Goal: Task Accomplishment & Management: Use online tool/utility

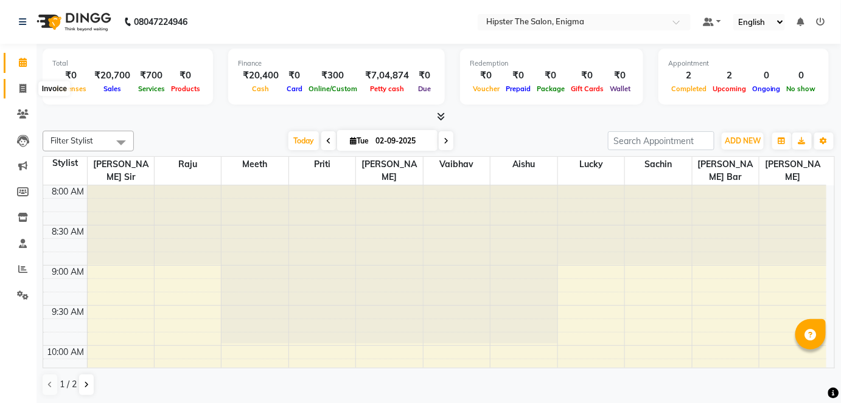
click at [21, 85] on icon at bounding box center [22, 88] width 7 height 9
select select "4468"
select select "service"
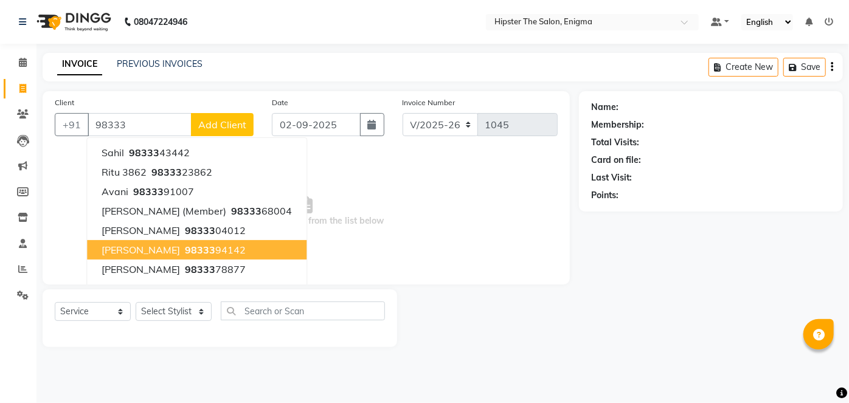
click at [187, 246] on ngb-highlight "98333 94142" at bounding box center [214, 250] width 63 height 12
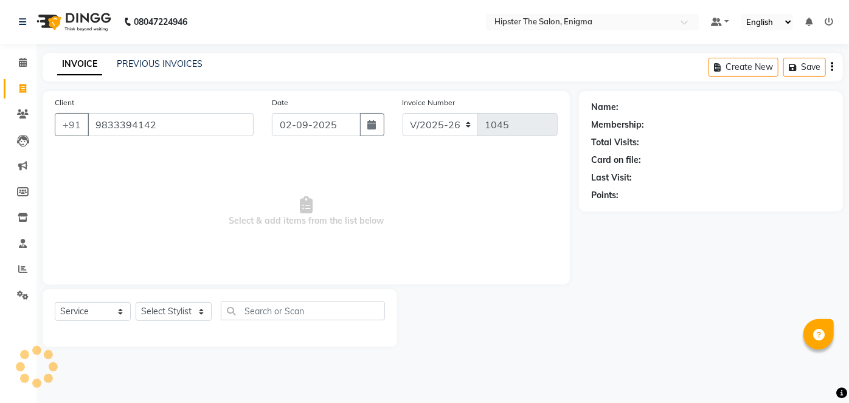
type input "9833394142"
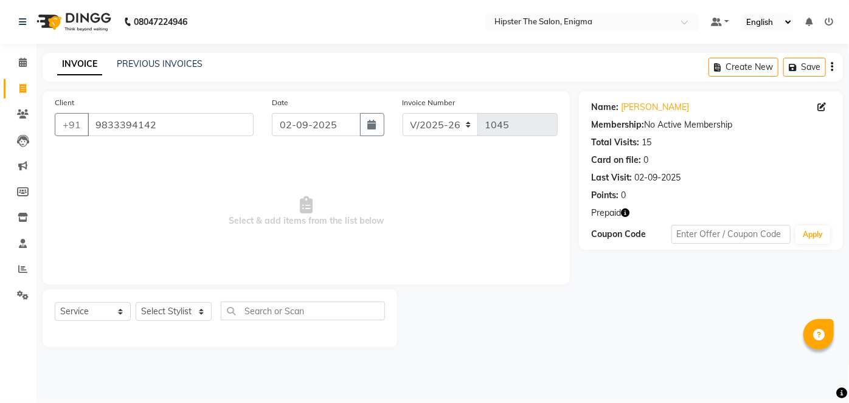
click at [626, 213] on icon "button" at bounding box center [625, 213] width 9 height 9
click at [179, 314] on select "Select Stylist [PERSON_NAME] [PERSON_NAME] [PERSON_NAME] [PERSON_NAME] poonam […" at bounding box center [174, 311] width 76 height 19
select select "27612"
click at [136, 302] on select "Select Stylist [PERSON_NAME] [PERSON_NAME] [PERSON_NAME] [PERSON_NAME] poonam […" at bounding box center [174, 311] width 76 height 19
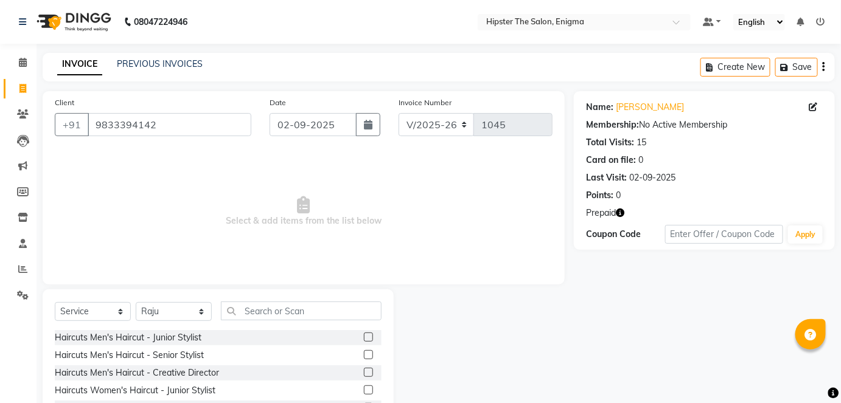
click at [364, 356] on label at bounding box center [368, 354] width 9 height 9
click at [364, 356] on input "checkbox" at bounding box center [368, 356] width 8 height 8
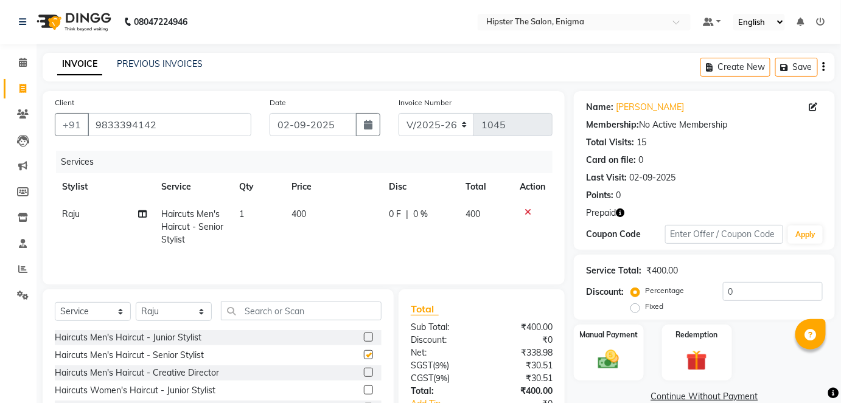
checkbox input "false"
click at [276, 303] on input "text" at bounding box center [301, 311] width 161 height 19
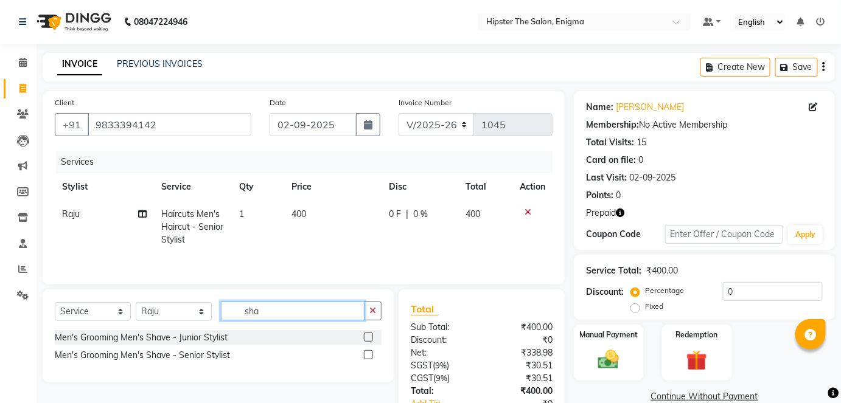
type input "sha"
click at [370, 355] on label at bounding box center [368, 354] width 9 height 9
click at [370, 355] on input "checkbox" at bounding box center [368, 356] width 8 height 8
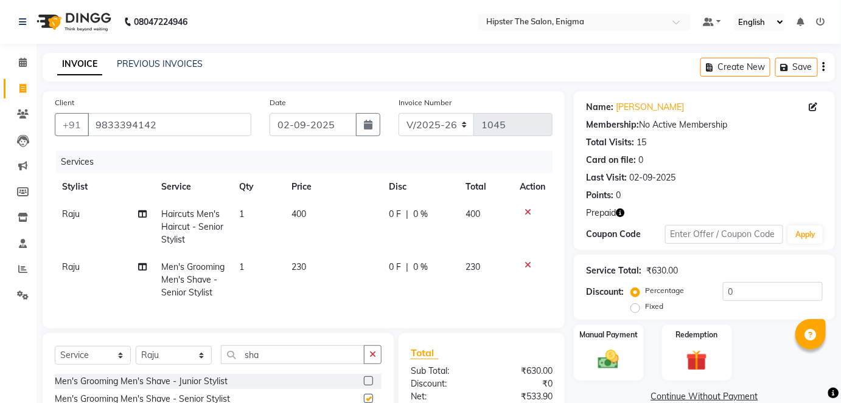
checkbox input "false"
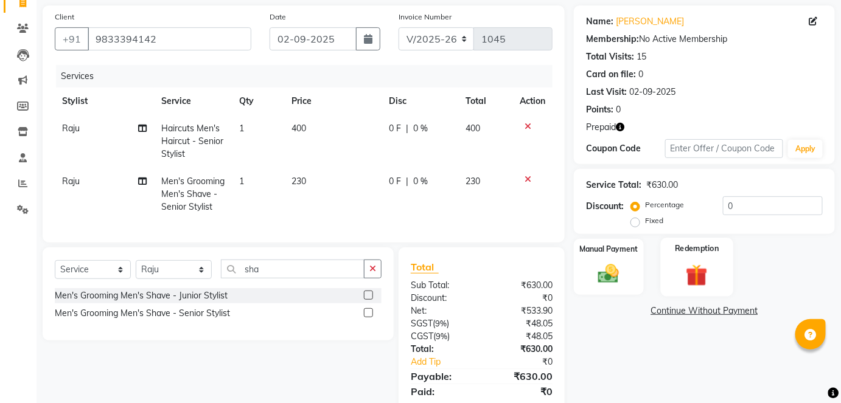
click at [701, 271] on img at bounding box center [696, 275] width 35 height 27
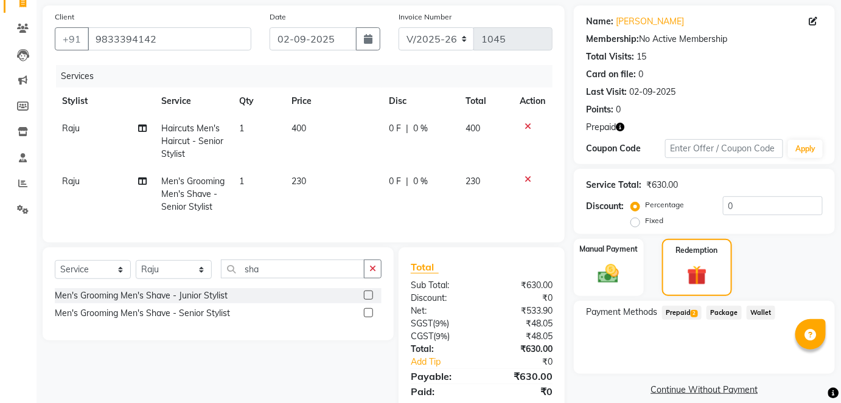
click at [697, 312] on span "2" at bounding box center [694, 313] width 7 height 7
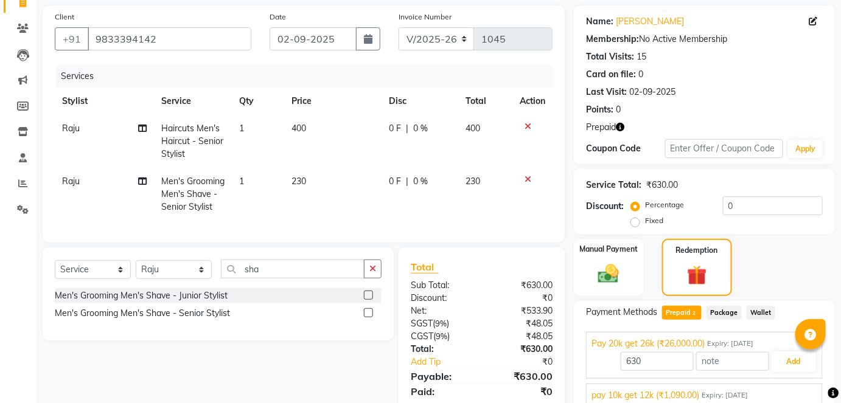
scroll to position [136, 0]
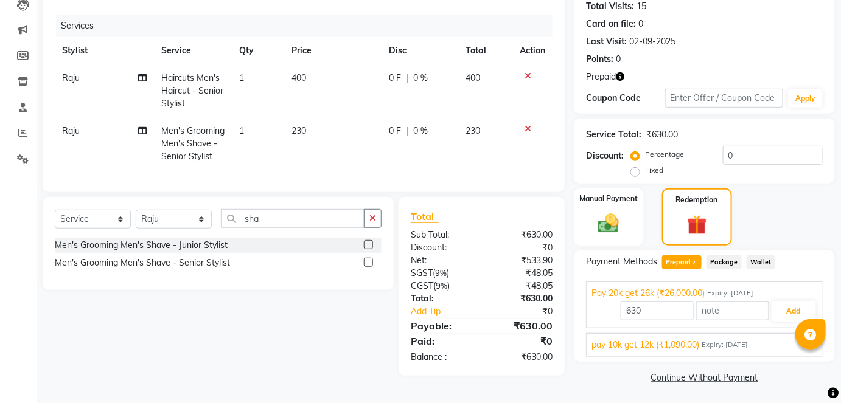
click at [748, 342] on span "Expiry: [DATE]" at bounding box center [725, 345] width 46 height 10
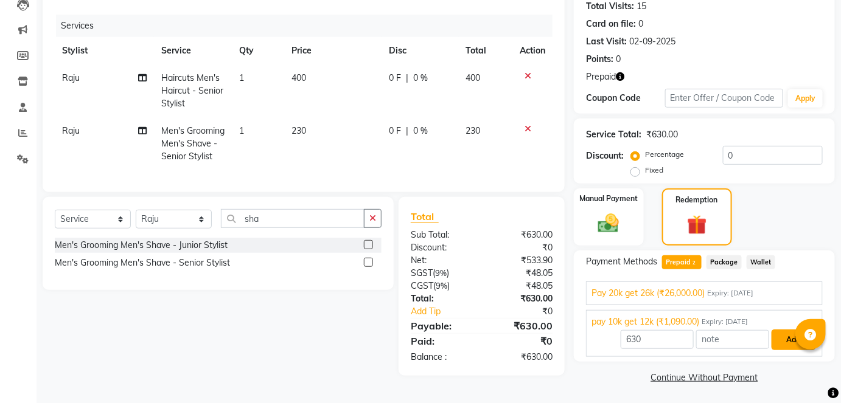
click at [784, 340] on button "Add" at bounding box center [794, 340] width 44 height 21
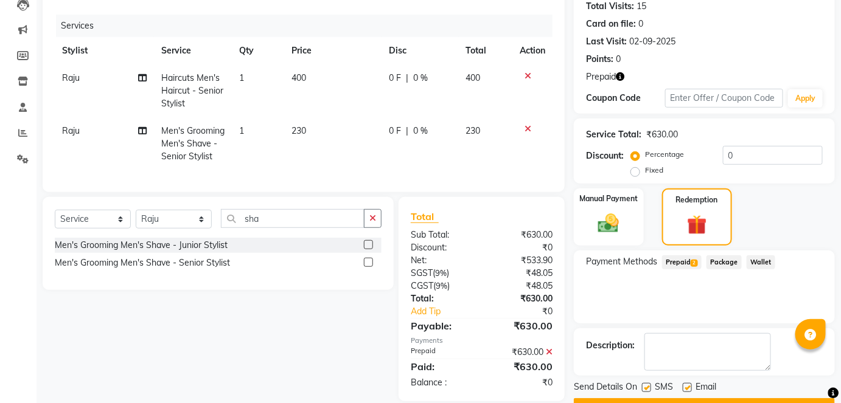
scroll to position [167, 0]
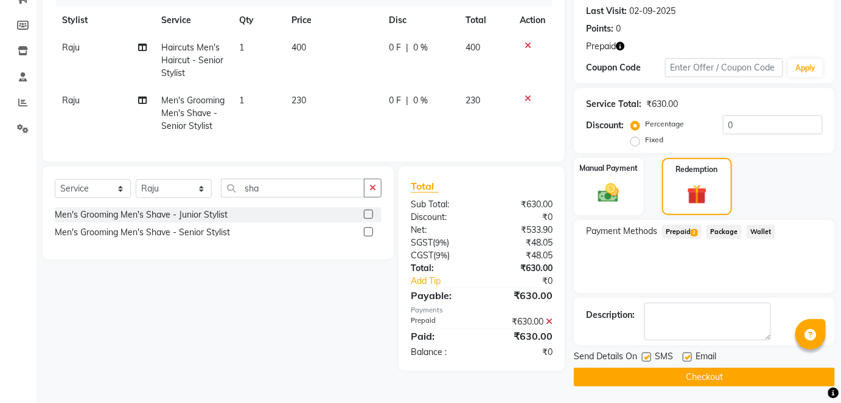
click at [696, 383] on button "Checkout" at bounding box center [704, 377] width 261 height 19
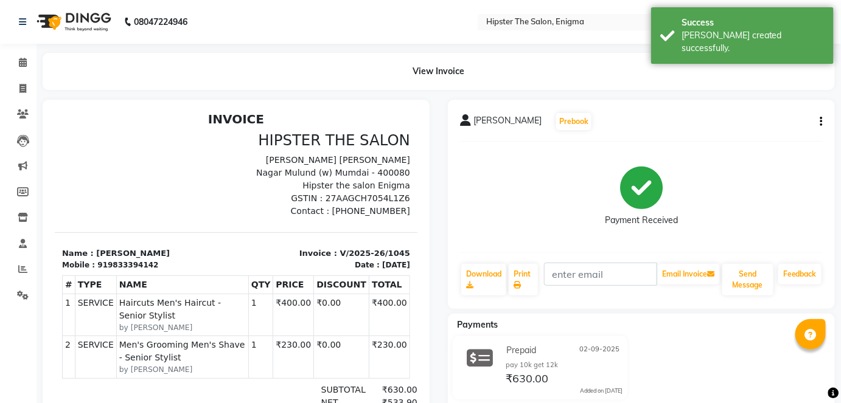
click at [822, 122] on icon "button" at bounding box center [821, 122] width 2 height 1
click at [755, 130] on div "Edit Invoice" at bounding box center [760, 129] width 83 height 15
select select "service"
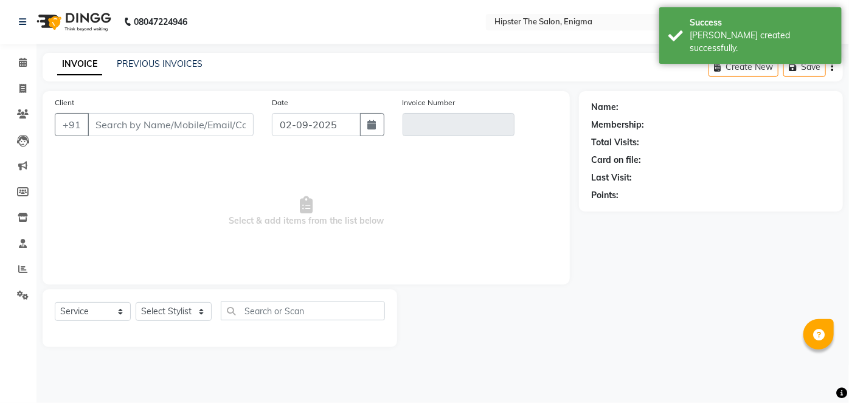
type input "9833394142"
type input "V/2025-26/1045"
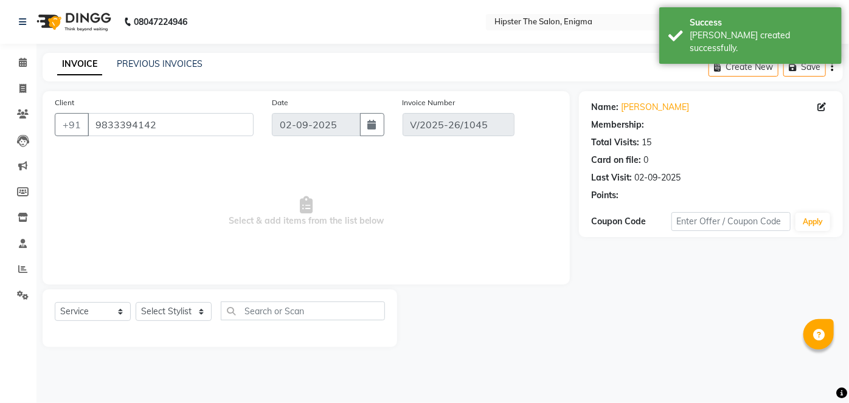
select select "select"
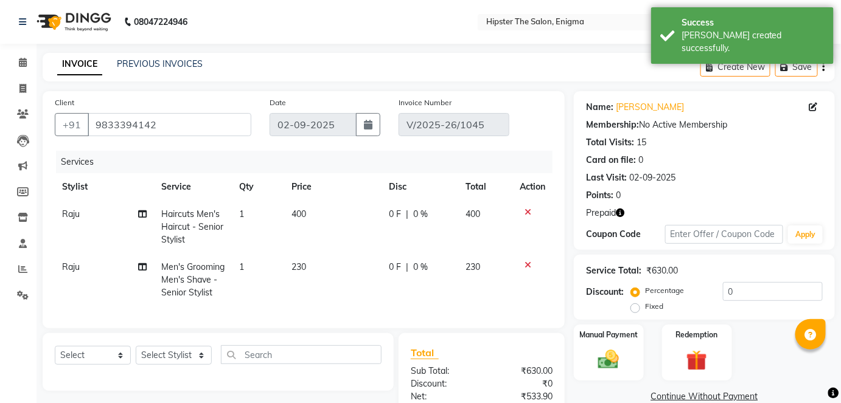
scroll to position [130, 0]
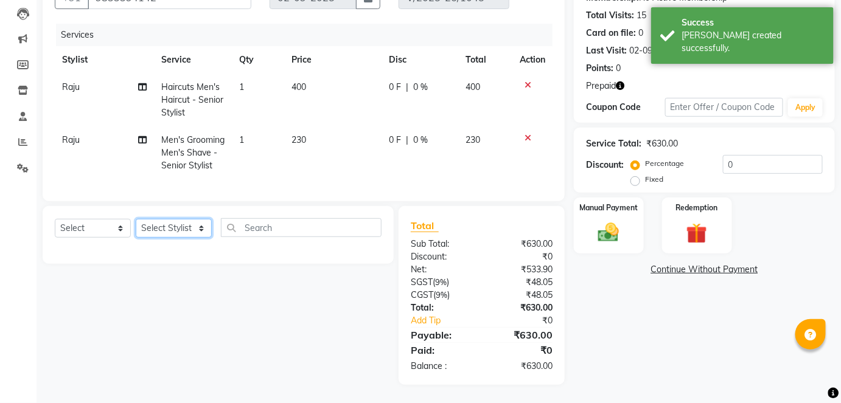
click at [159, 229] on select "Select Stylist [PERSON_NAME] [PERSON_NAME] [PERSON_NAME] [PERSON_NAME] poonam […" at bounding box center [174, 228] width 76 height 19
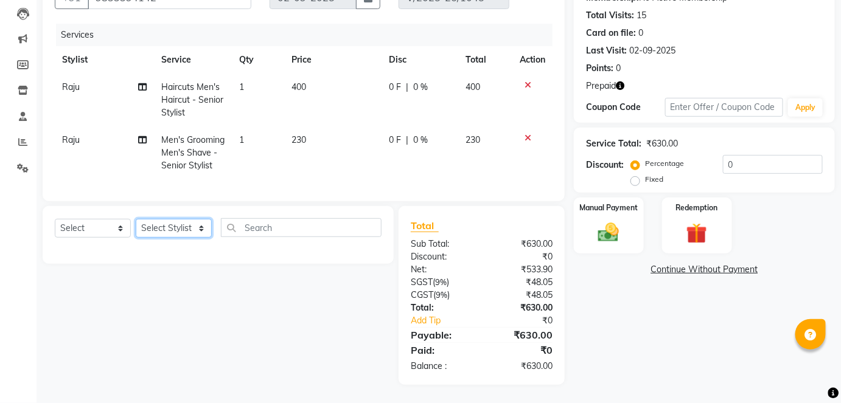
select select "27612"
click at [136, 224] on select "Select Stylist [PERSON_NAME] [PERSON_NAME] [PERSON_NAME] [PERSON_NAME] poonam […" at bounding box center [174, 228] width 76 height 19
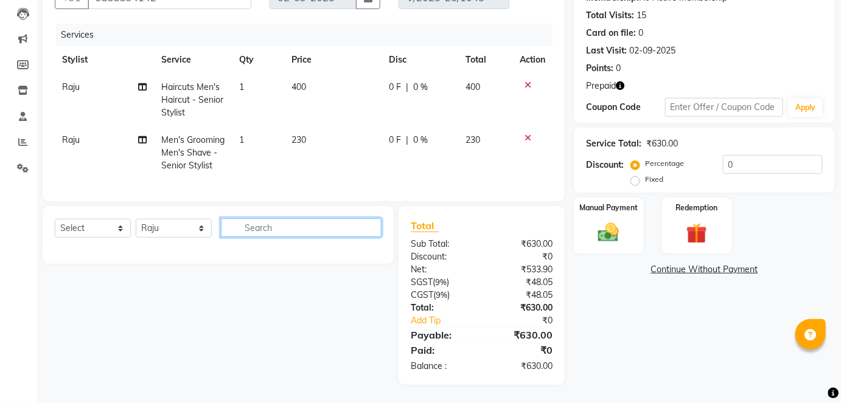
click at [261, 237] on input "text" at bounding box center [301, 227] width 161 height 19
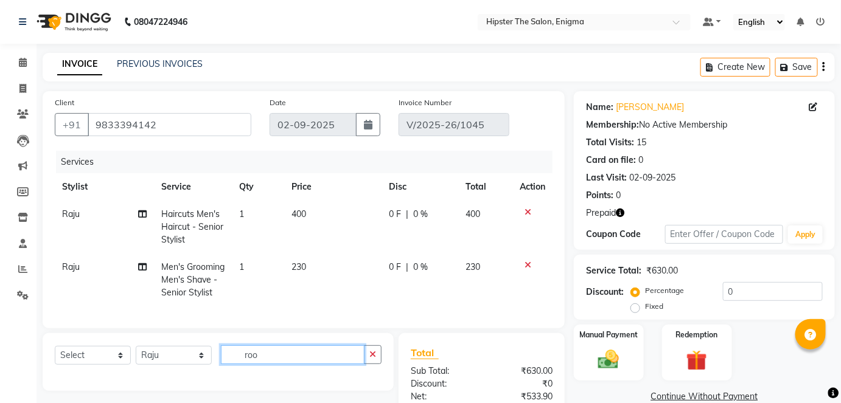
type input "roo"
drag, startPoint x: 34, startPoint y: 58, endPoint x: 0, endPoint y: 63, distance: 34.4
click at [0, 63] on li "Calendar" at bounding box center [18, 63] width 37 height 26
click at [26, 58] on icon at bounding box center [23, 62] width 8 height 9
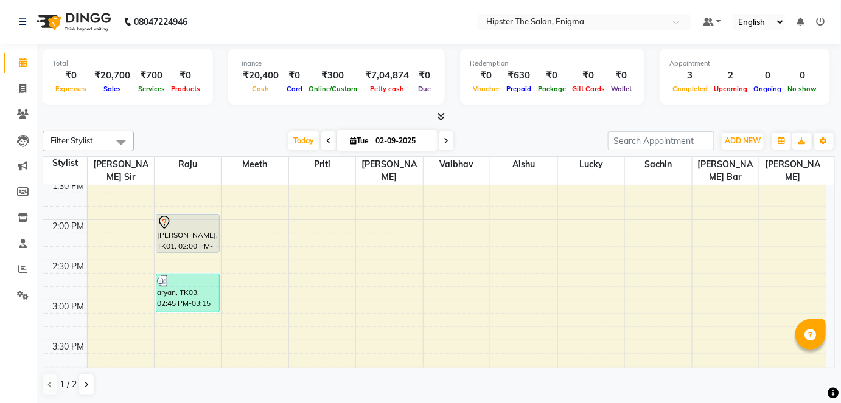
scroll to position [449, 0]
click at [30, 88] on span at bounding box center [22, 89] width 21 height 14
select select "4468"
select select "service"
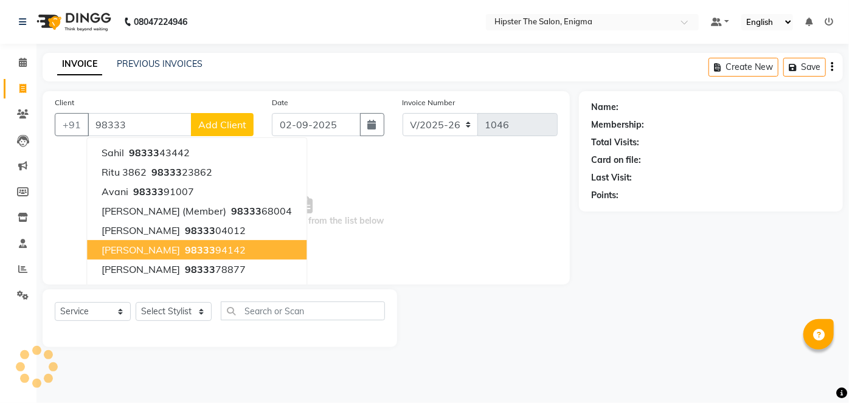
click at [185, 244] on span "98333" at bounding box center [200, 250] width 30 height 12
type input "9833394142"
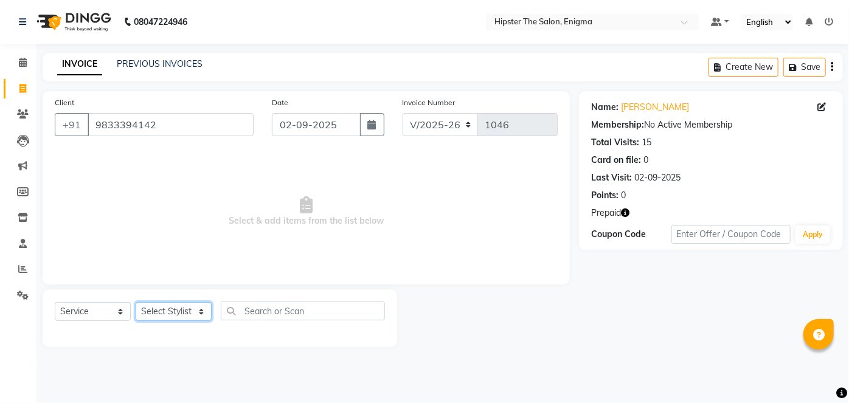
click at [181, 308] on select "Select Stylist [PERSON_NAME] [PERSON_NAME] [PERSON_NAME] [PERSON_NAME] poonam […" at bounding box center [174, 311] width 76 height 19
click at [630, 215] on icon "button" at bounding box center [625, 213] width 9 height 9
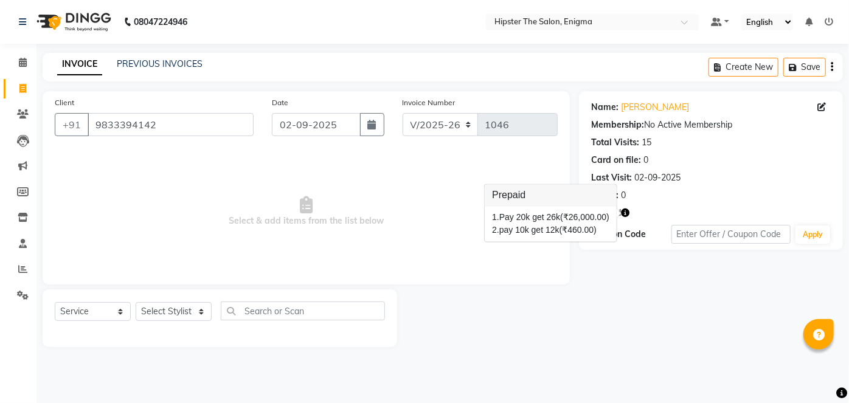
click at [630, 215] on icon "button" at bounding box center [625, 213] width 9 height 9
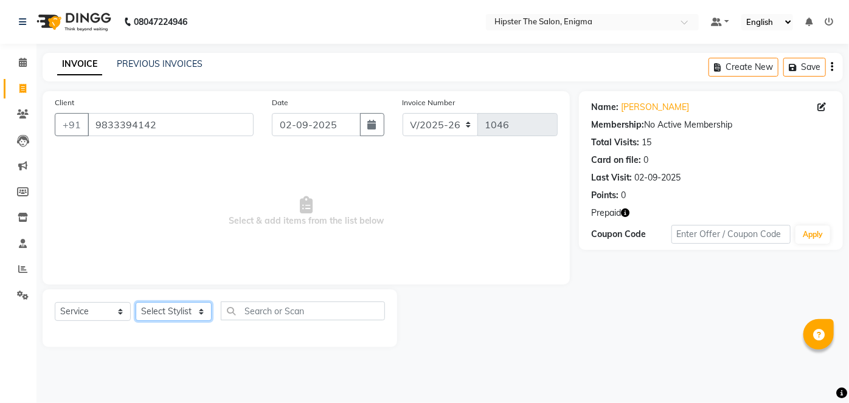
click at [172, 305] on select "Select Stylist [PERSON_NAME] [PERSON_NAME] [PERSON_NAME] [PERSON_NAME] poonam […" at bounding box center [174, 311] width 76 height 19
select select "27612"
click at [136, 302] on select "Select Stylist [PERSON_NAME] [PERSON_NAME] [PERSON_NAME] [PERSON_NAME] poonam […" at bounding box center [174, 311] width 76 height 19
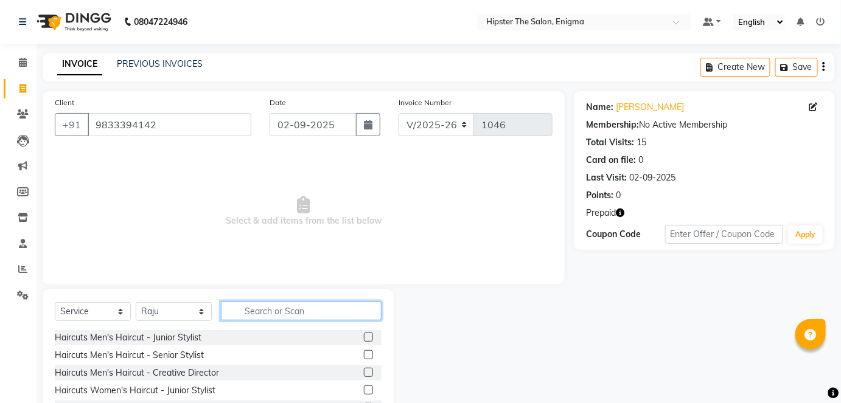
click at [258, 303] on input "text" at bounding box center [301, 311] width 161 height 19
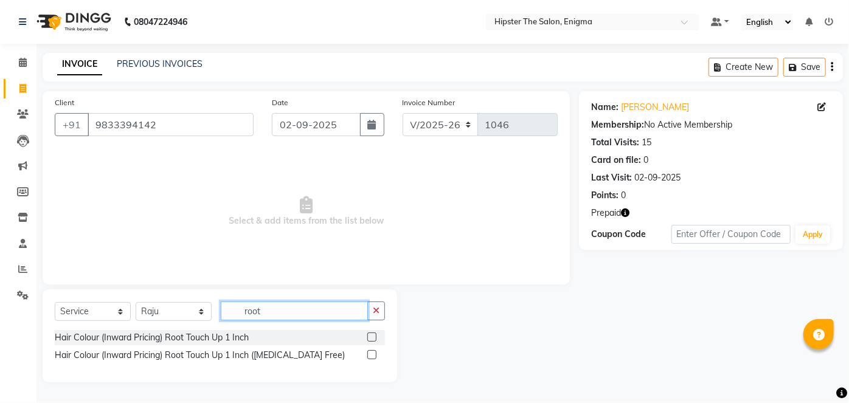
type input "root"
click at [375, 352] on label at bounding box center [372, 354] width 9 height 9
click at [375, 352] on input "checkbox" at bounding box center [372, 356] width 8 height 8
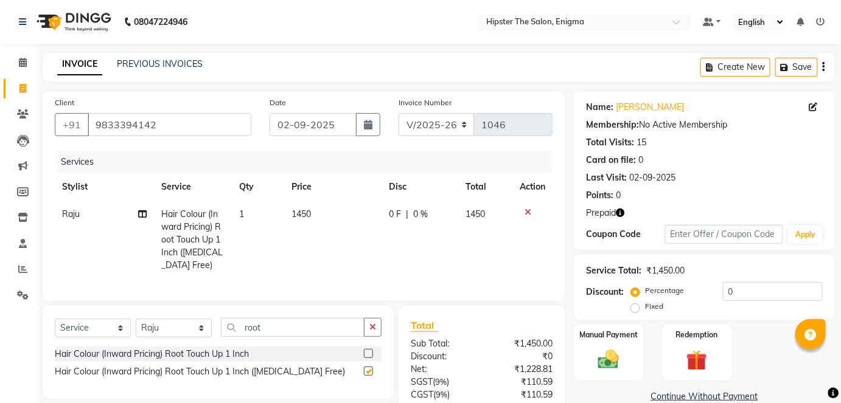
checkbox input "false"
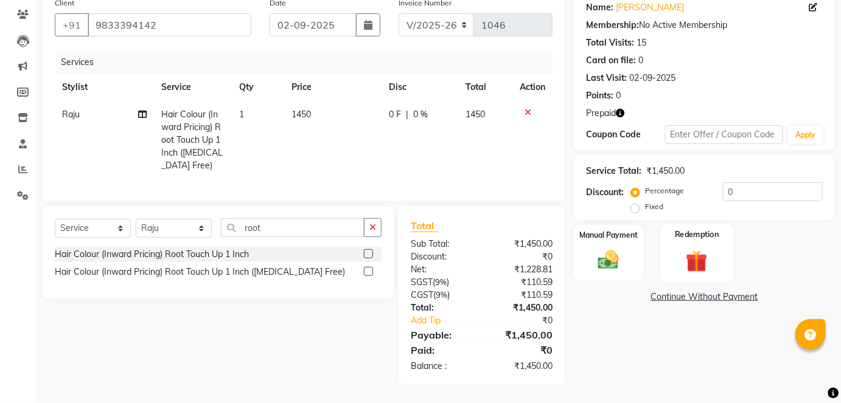
click at [717, 231] on label "Redemption" at bounding box center [697, 235] width 44 height 12
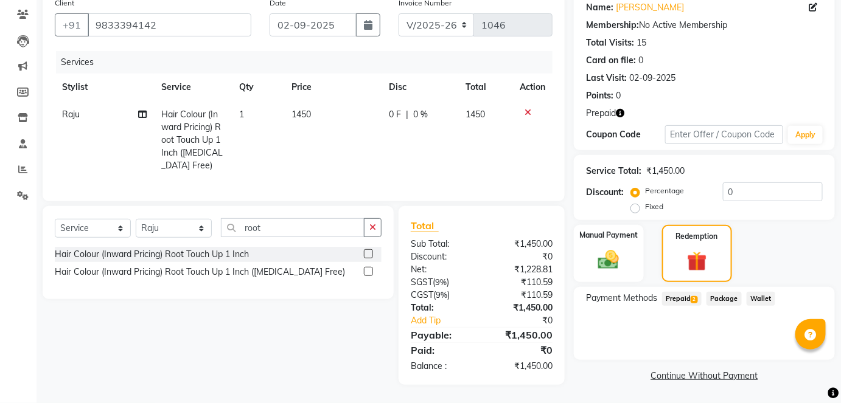
click at [681, 293] on span "Prepaid 2" at bounding box center [682, 299] width 40 height 14
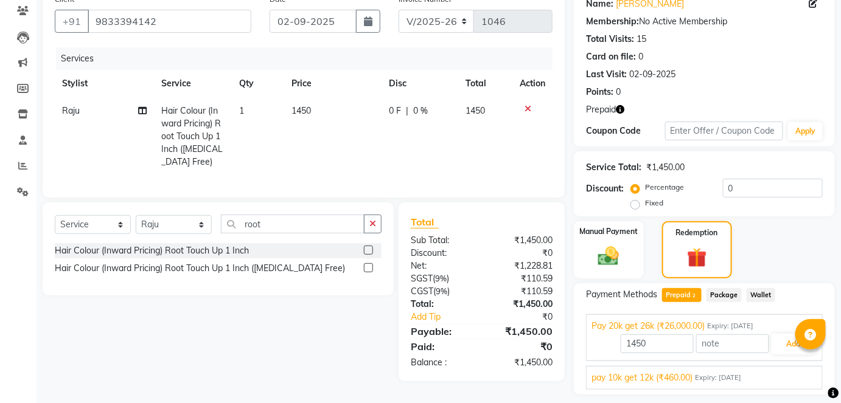
click at [714, 372] on div "pay 10k get 12k (₹460.00) Expiry: [DATE]" at bounding box center [704, 378] width 226 height 13
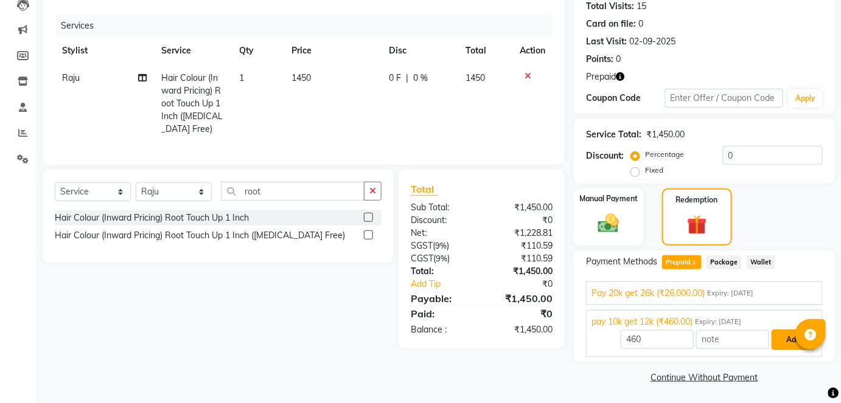
click at [775, 336] on button "Add" at bounding box center [794, 340] width 44 height 21
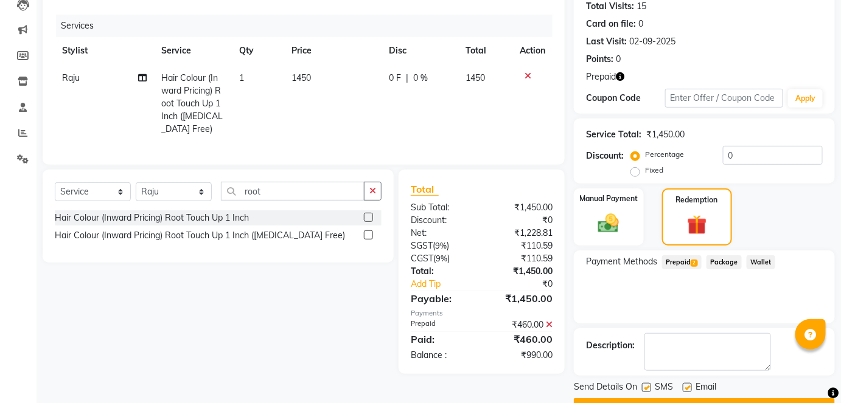
click at [696, 261] on span "2" at bounding box center [694, 263] width 7 height 7
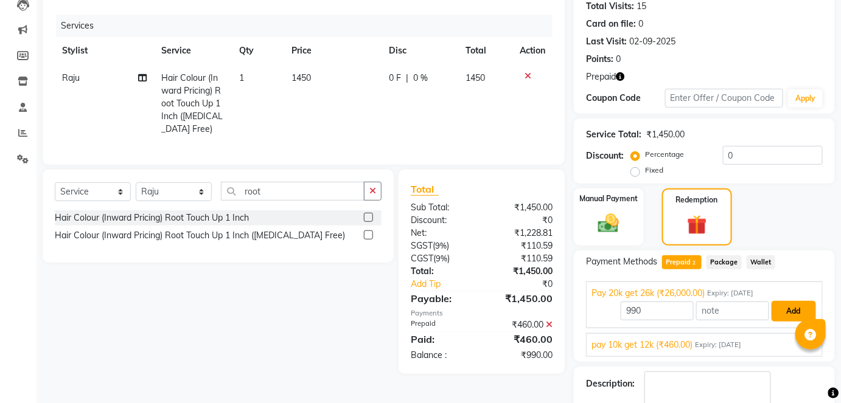
click at [788, 312] on button "Add" at bounding box center [794, 311] width 44 height 21
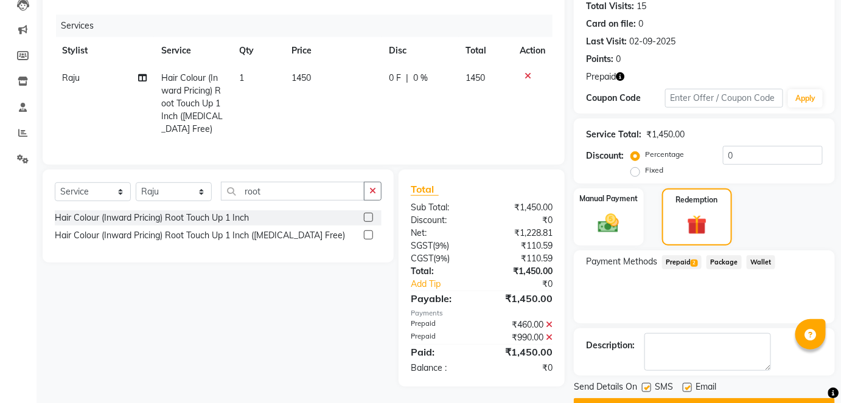
scroll to position [167, 0]
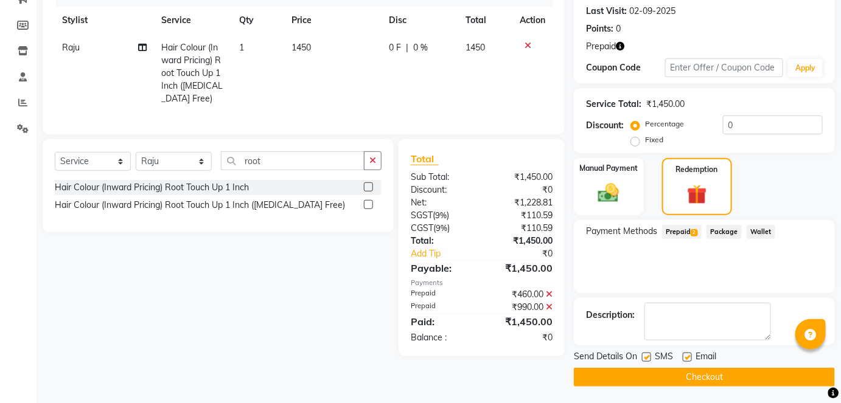
click at [701, 377] on button "Checkout" at bounding box center [704, 377] width 261 height 19
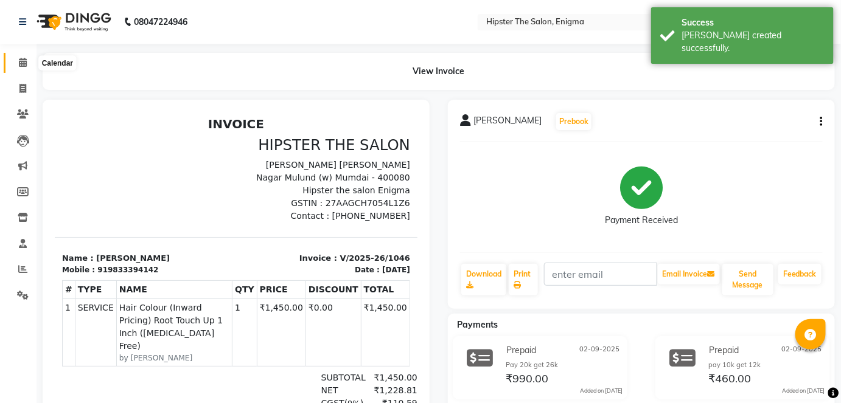
click at [16, 57] on span at bounding box center [22, 63] width 21 height 14
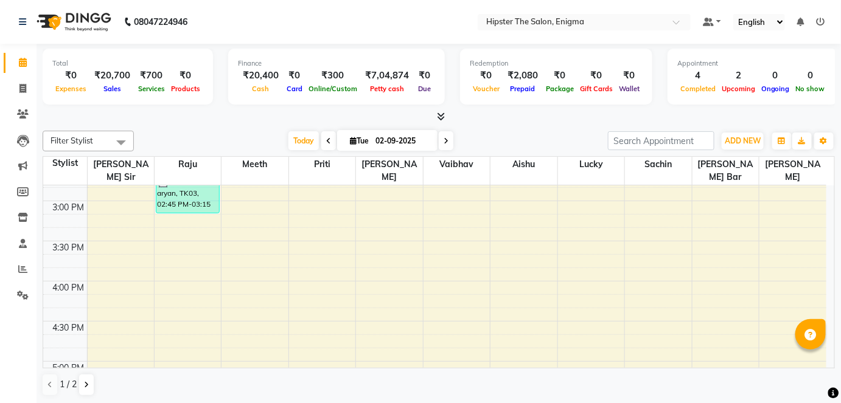
scroll to position [548, 0]
click at [826, 140] on icon "button" at bounding box center [823, 141] width 7 height 7
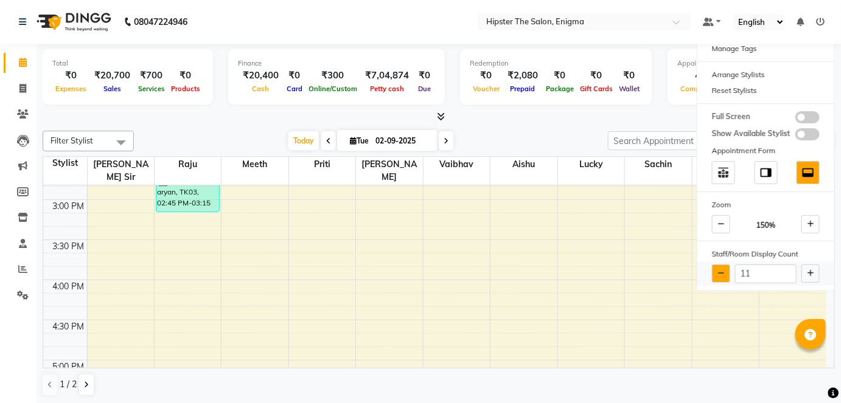
click at [719, 270] on icon at bounding box center [721, 273] width 7 height 7
type input "10"
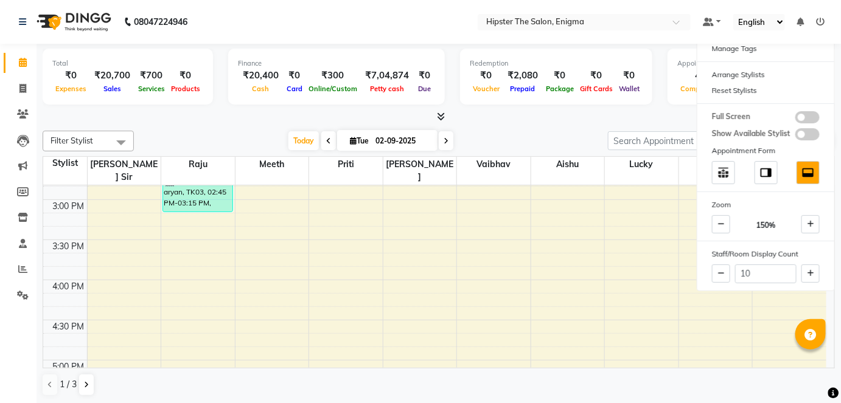
click at [528, 122] on div at bounding box center [439, 117] width 792 height 13
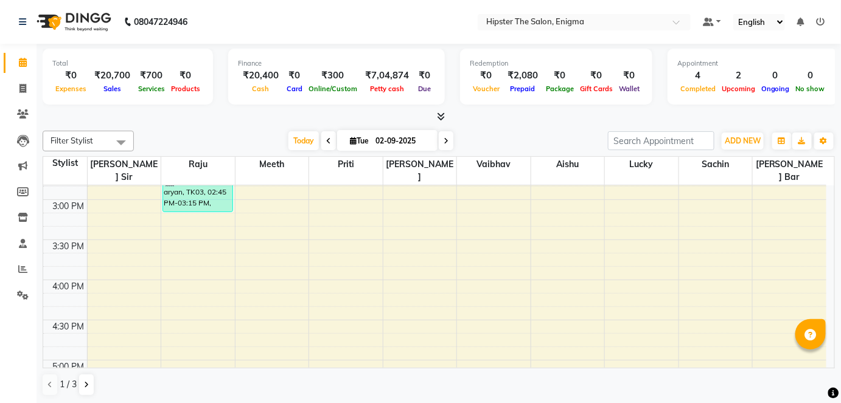
scroll to position [0, 0]
